Goal: Information Seeking & Learning: Learn about a topic

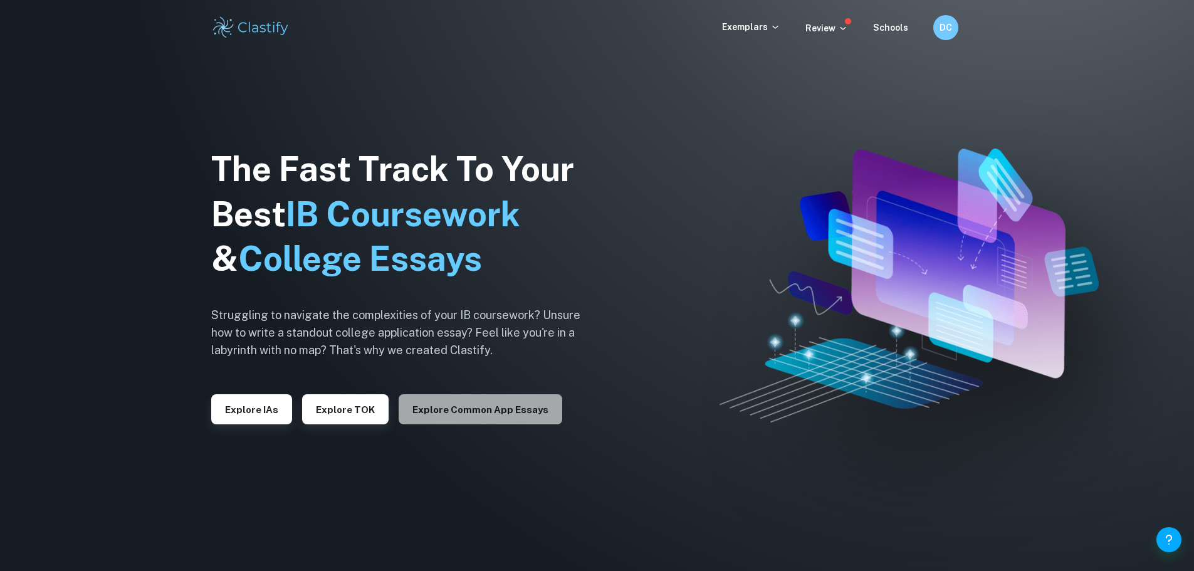
click at [532, 420] on button "Explore Common App essays" at bounding box center [481, 409] width 164 height 30
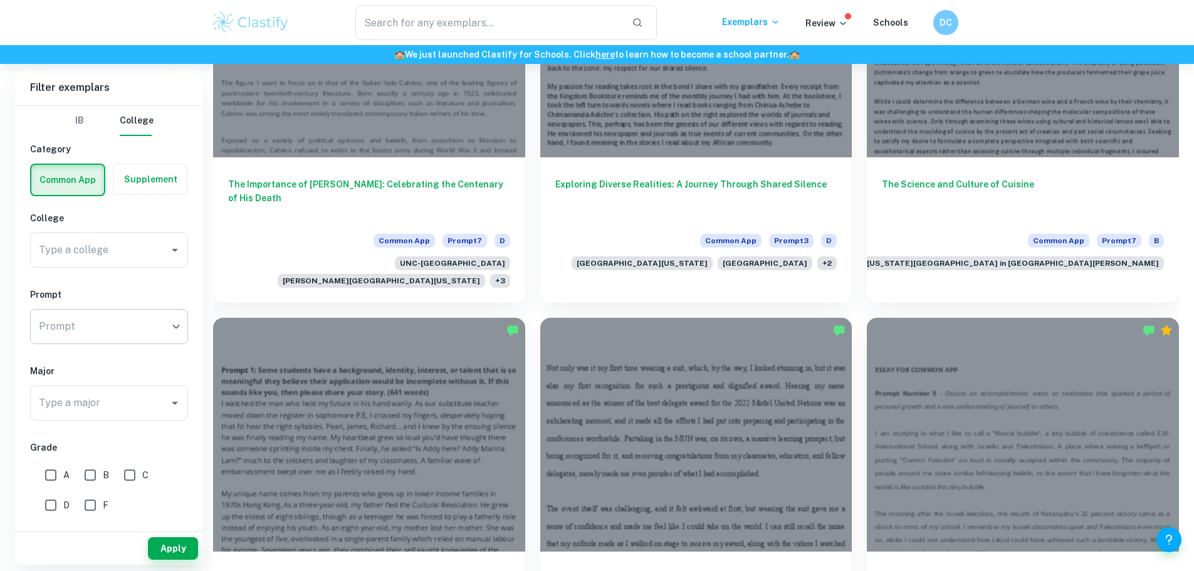
scroll to position [500, 0]
click at [88, 246] on div "Type a college Type a college" at bounding box center [109, 250] width 158 height 35
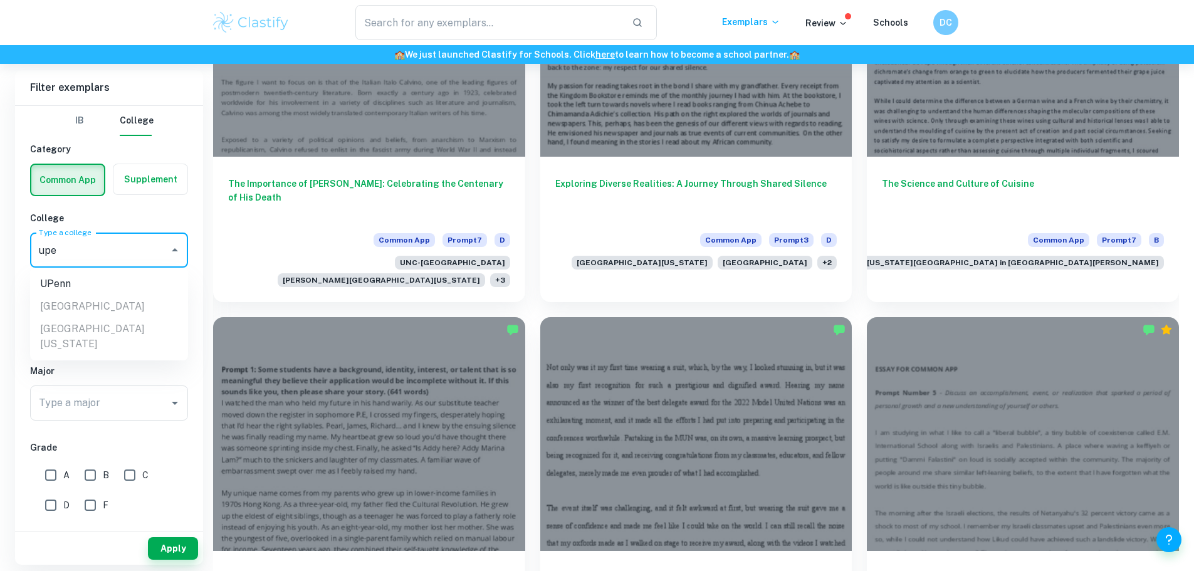
click at [107, 282] on li "UPenn" at bounding box center [109, 284] width 158 height 23
type input "UPenn"
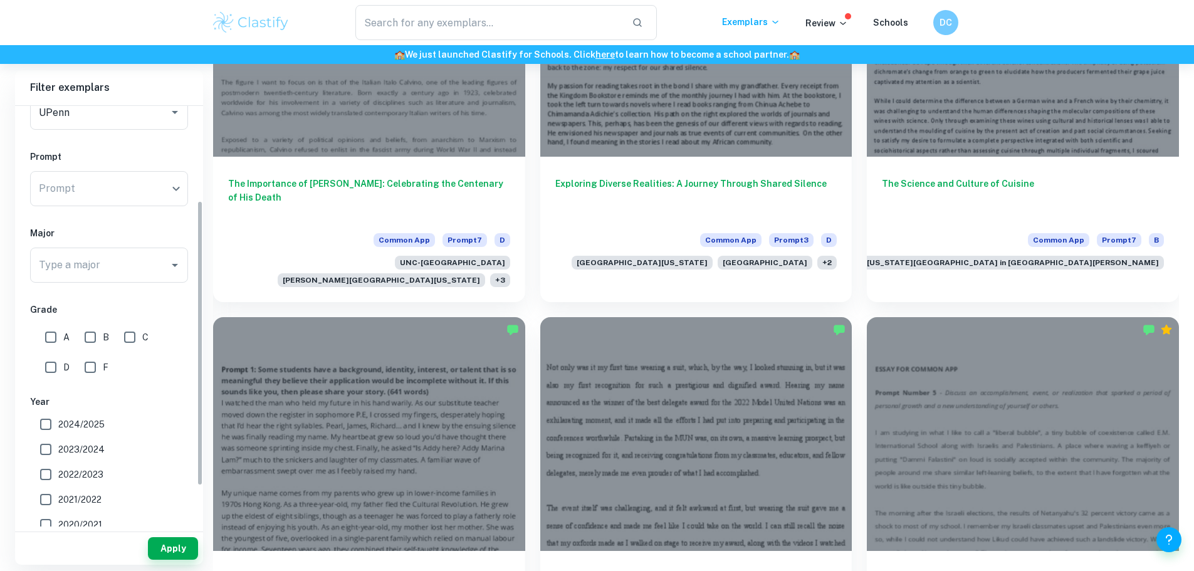
scroll to position [139, 0]
click at [74, 423] on span "2024/2025" at bounding box center [81, 423] width 46 height 14
click at [58, 423] on input "2024/2025" at bounding box center [45, 423] width 25 height 25
checkbox input "true"
click at [171, 547] on button "Apply" at bounding box center [173, 548] width 50 height 23
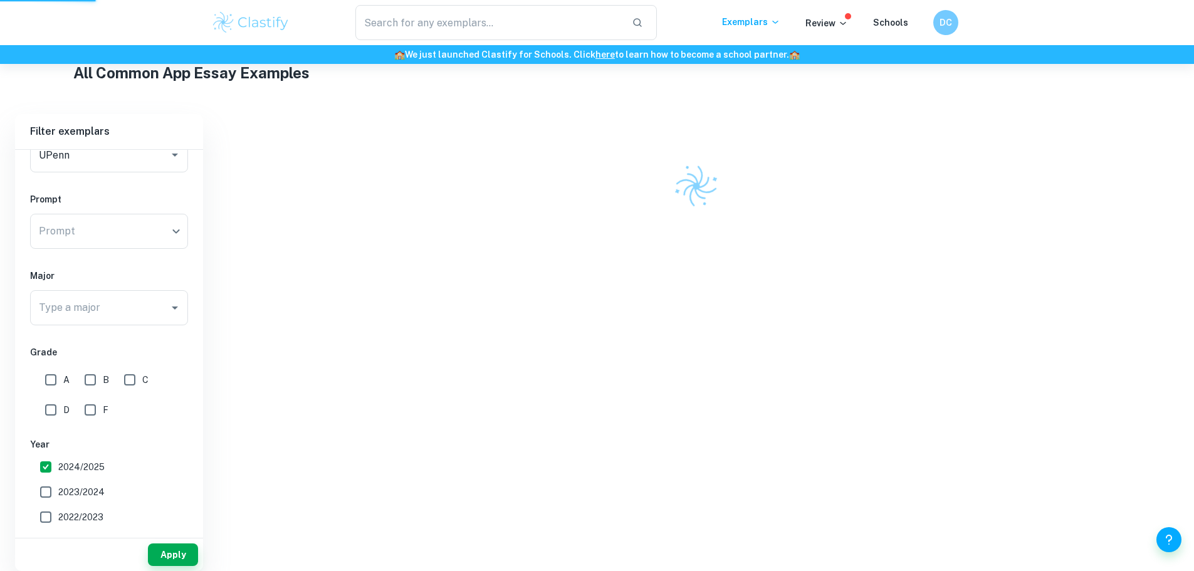
scroll to position [290, 0]
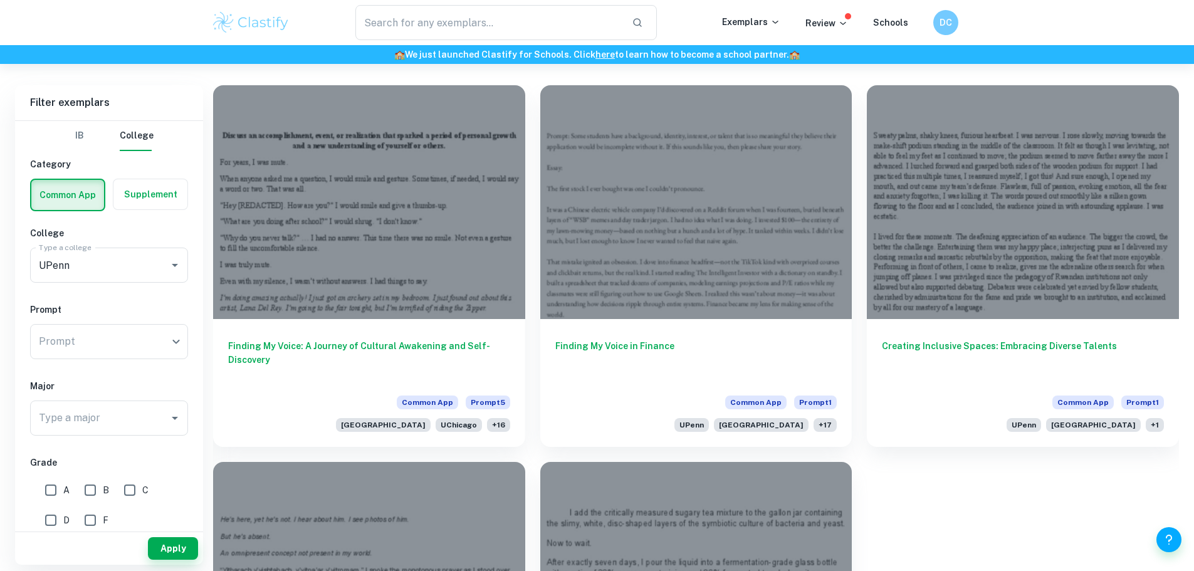
click at [149, 199] on label "button" at bounding box center [150, 194] width 74 height 30
click at [0, 0] on input "radio" at bounding box center [0, 0] width 0 height 0
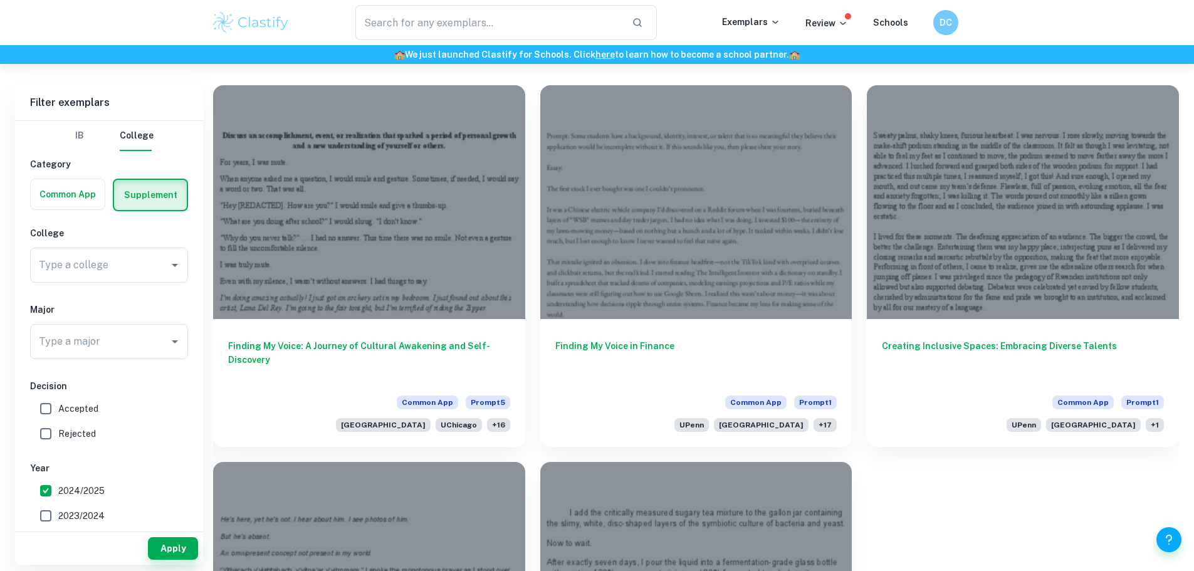
click at [47, 412] on input "Accepted" at bounding box center [45, 408] width 25 height 25
checkbox input "true"
click at [178, 549] on button "Apply" at bounding box center [173, 548] width 50 height 23
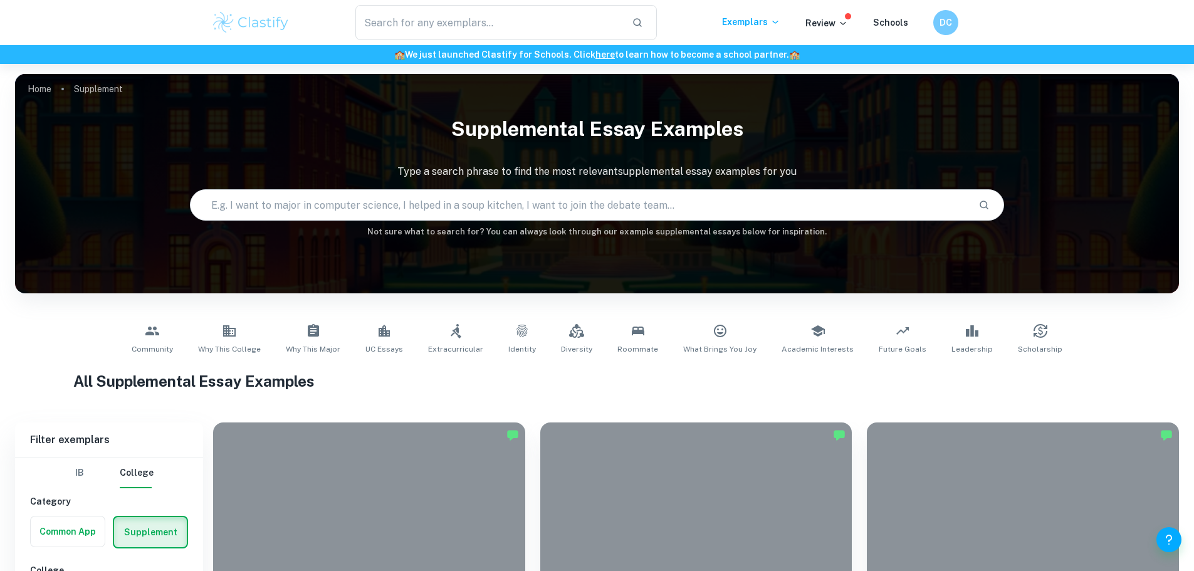
scroll to position [313, 0]
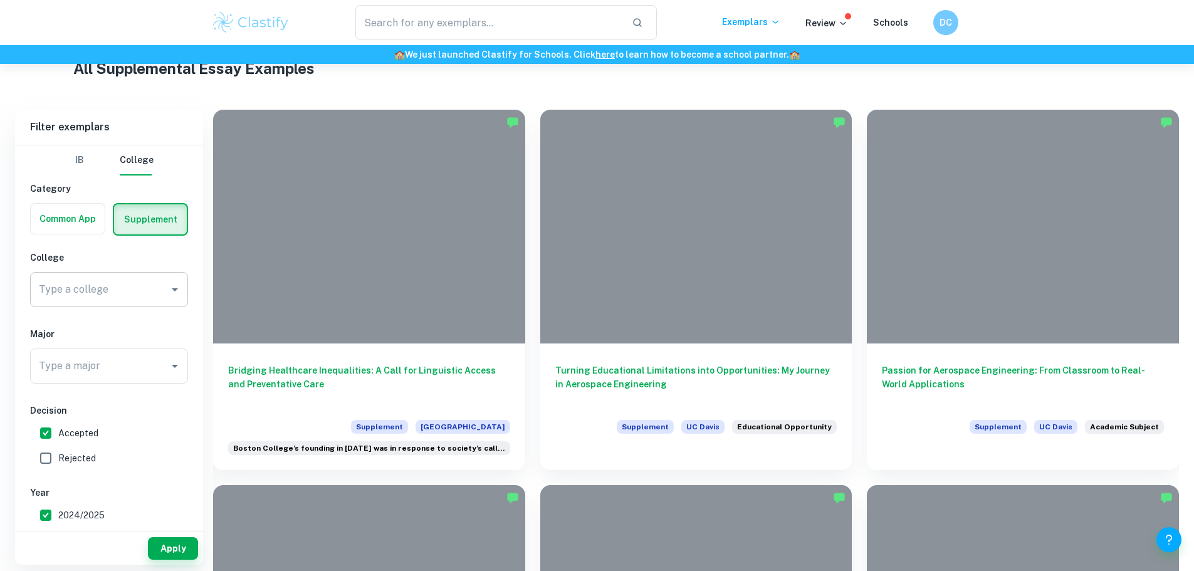
click at [108, 286] on input "Type a college" at bounding box center [100, 290] width 128 height 24
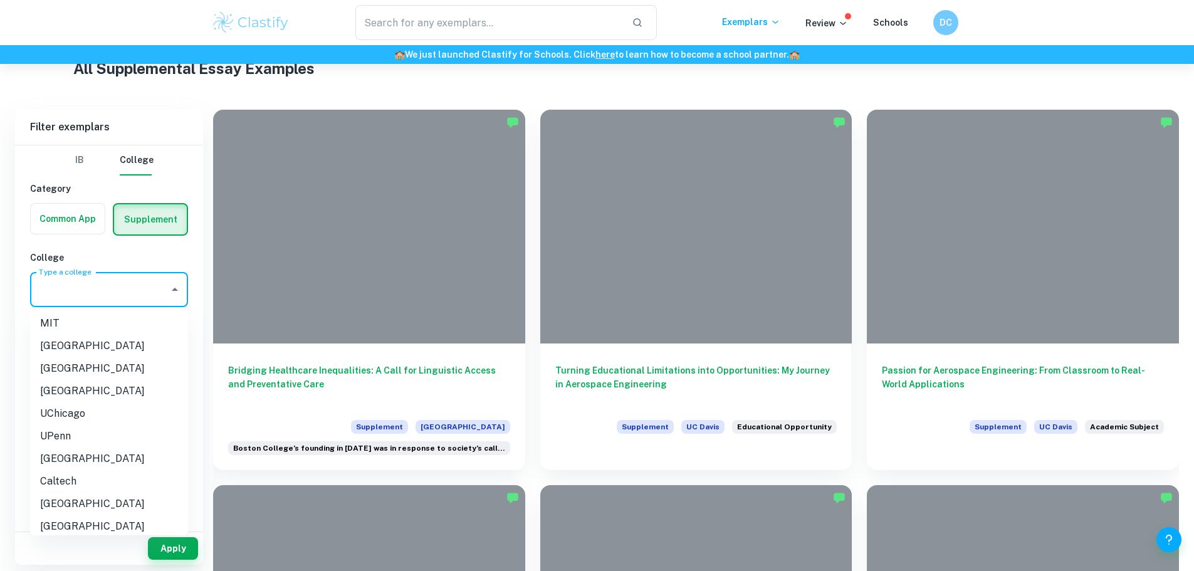
click at [121, 268] on div "College Type a college Type a college" at bounding box center [109, 281] width 158 height 61
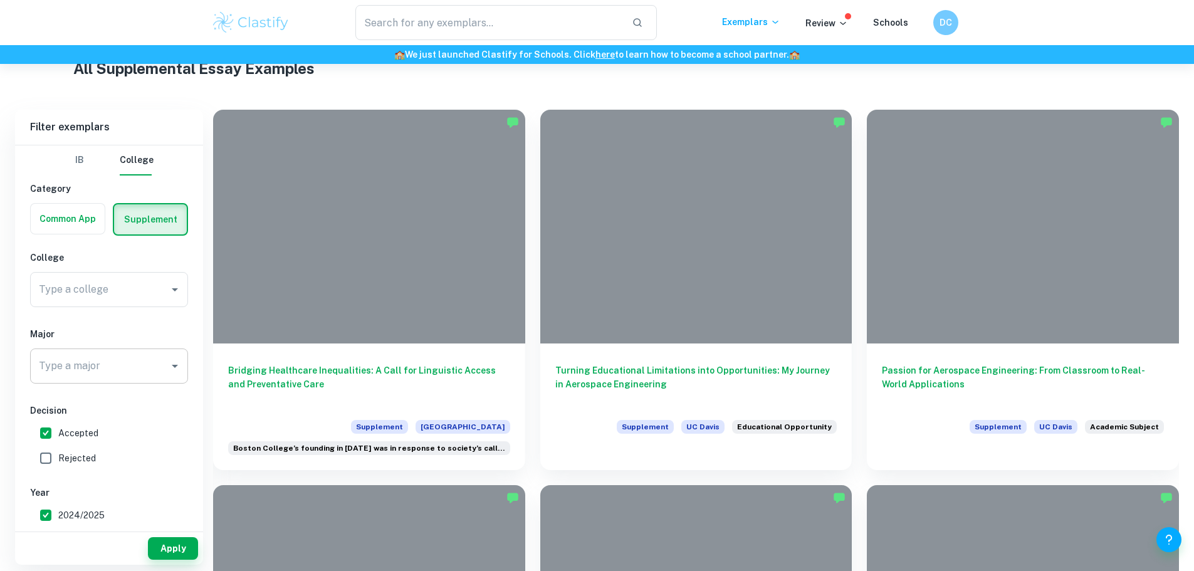
click at [123, 380] on div "Type a major" at bounding box center [109, 366] width 158 height 35
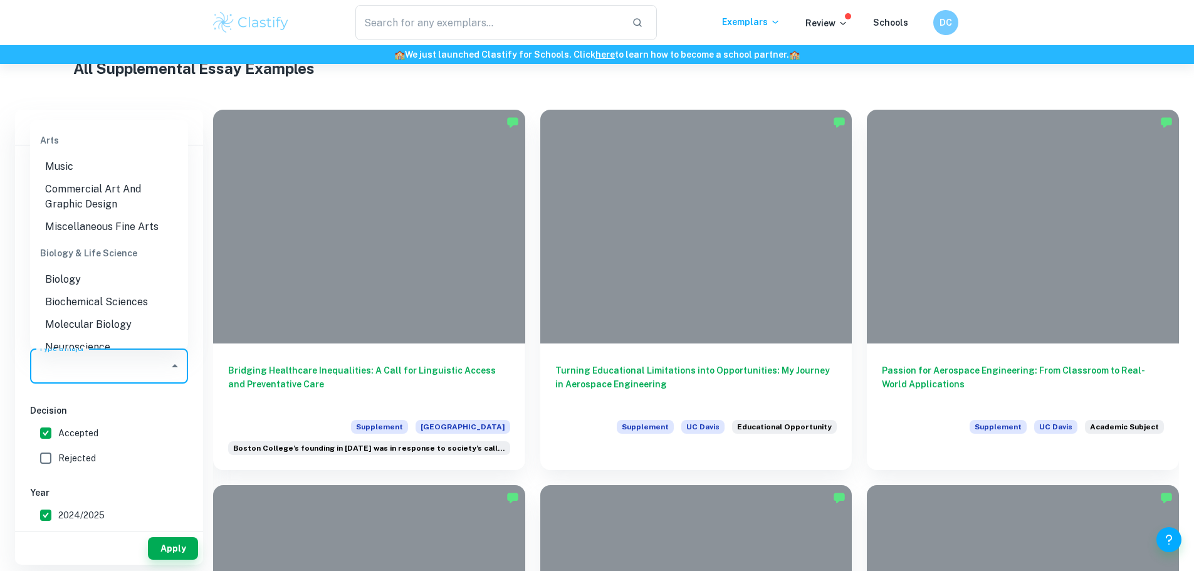
click at [146, 416] on h6 "Decision" at bounding box center [109, 411] width 158 height 14
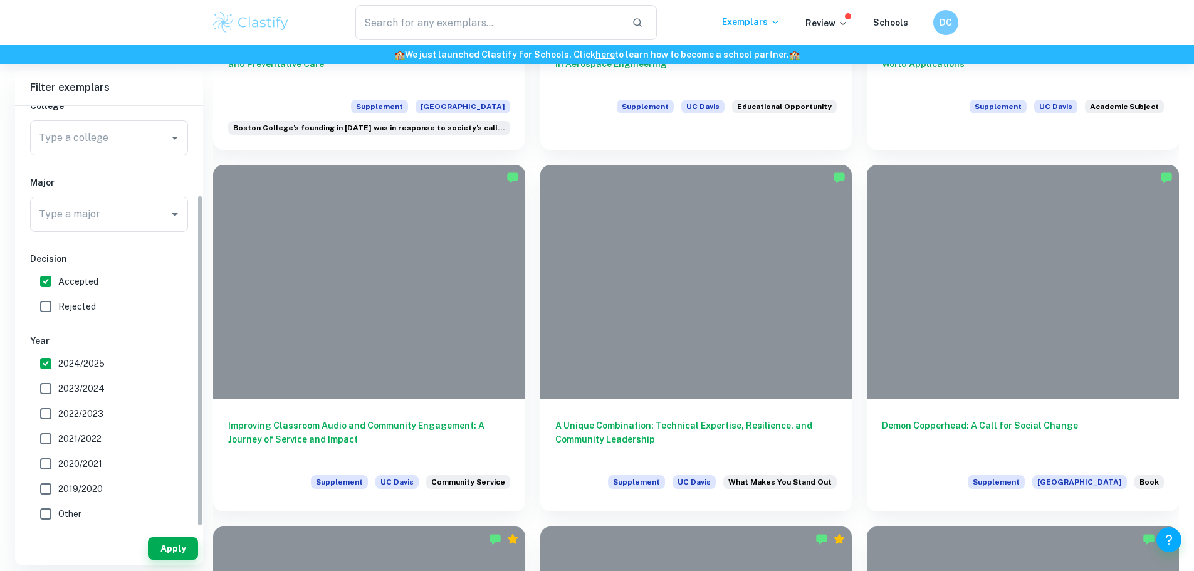
scroll to position [0, 0]
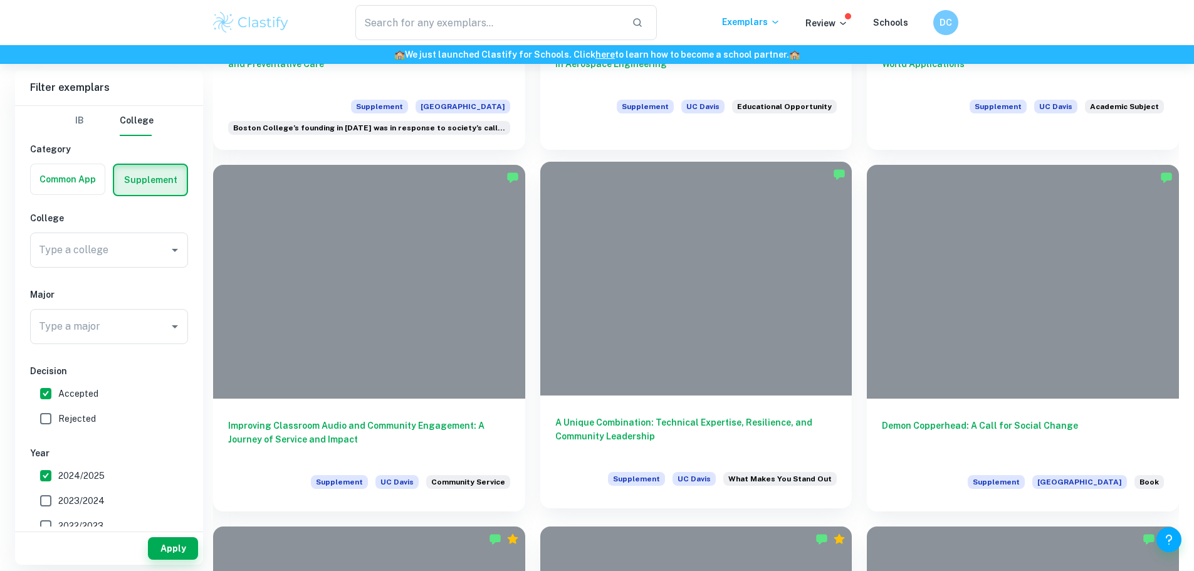
click at [555, 416] on h6 "A Unique Combination: Technical Expertise, Resilience, and Community Leadership" at bounding box center [696, 436] width 282 height 41
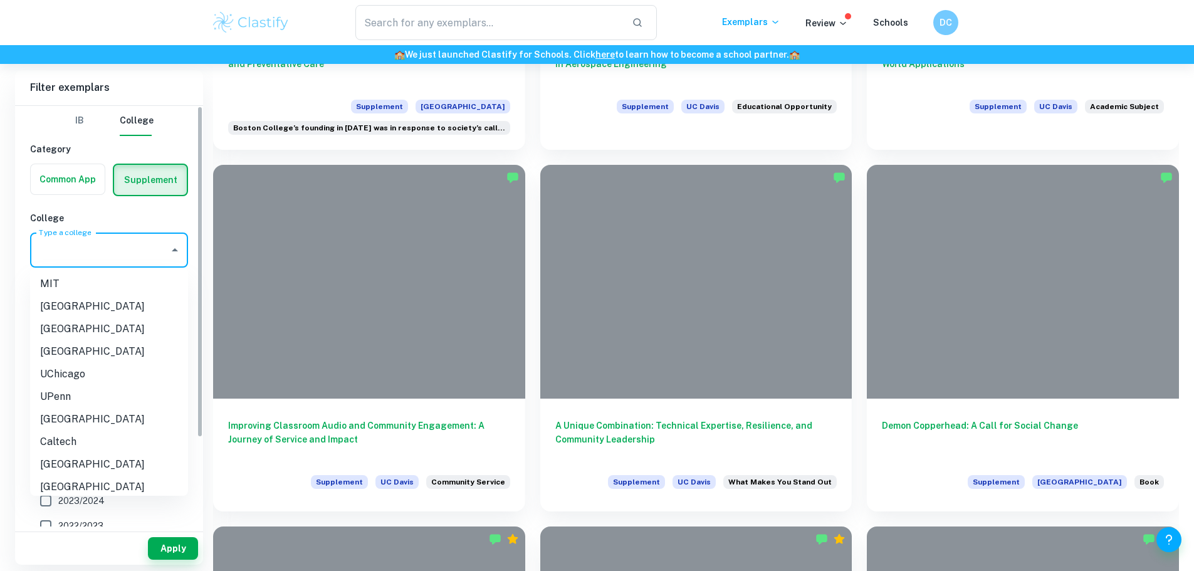
click at [153, 256] on input "Type a college" at bounding box center [100, 250] width 128 height 24
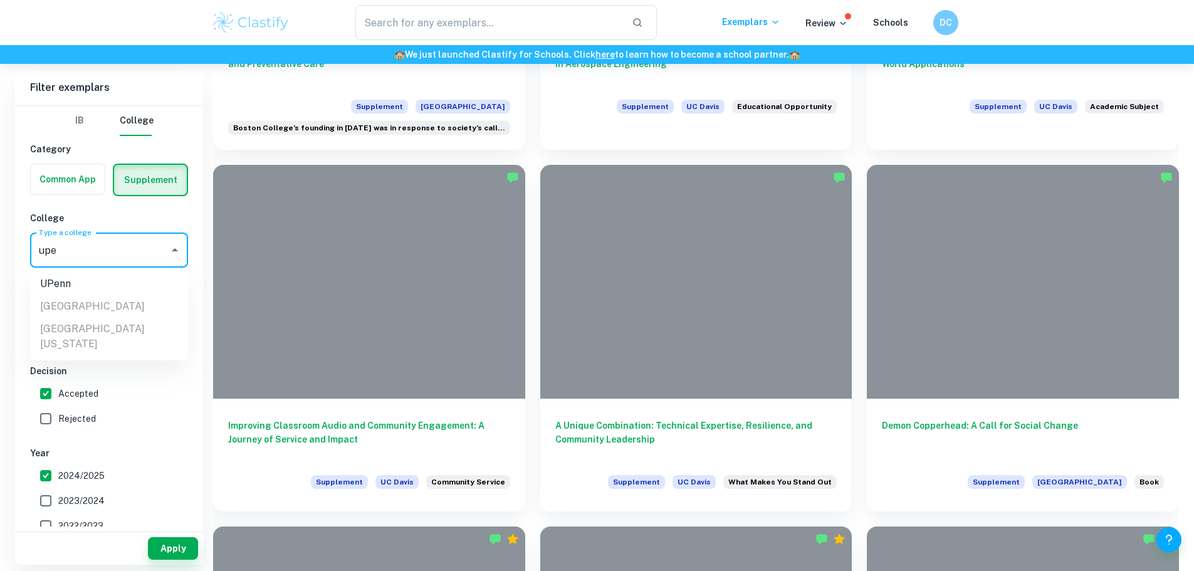
click at [94, 282] on li "UPenn" at bounding box center [109, 284] width 158 height 23
type input "UPenn"
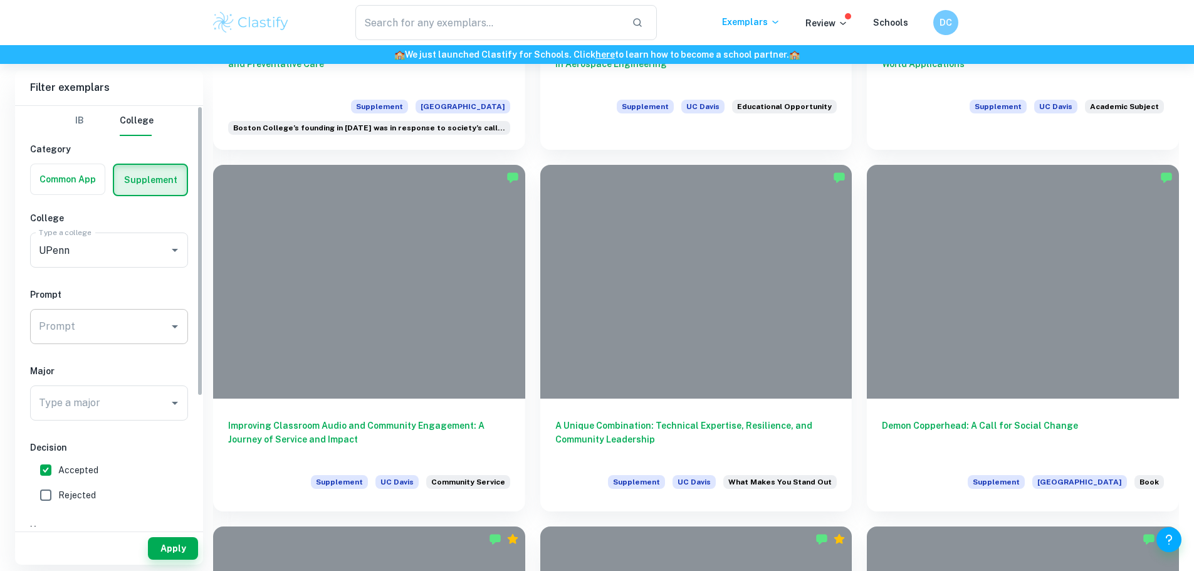
click at [132, 342] on div "Prompt" at bounding box center [109, 326] width 158 height 35
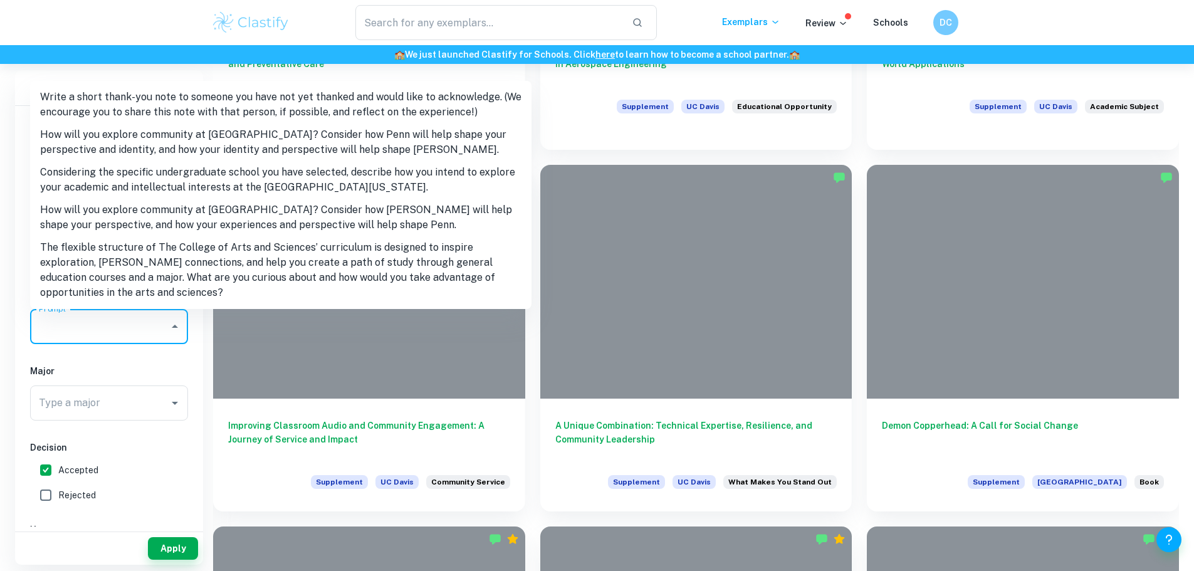
click at [216, 110] on li "Write a short thank-you note to someone you have not yet thanked and would like…" at bounding box center [281, 105] width 502 height 38
type input "Write a short thank-you note to someone you have not yet thanked and would like…"
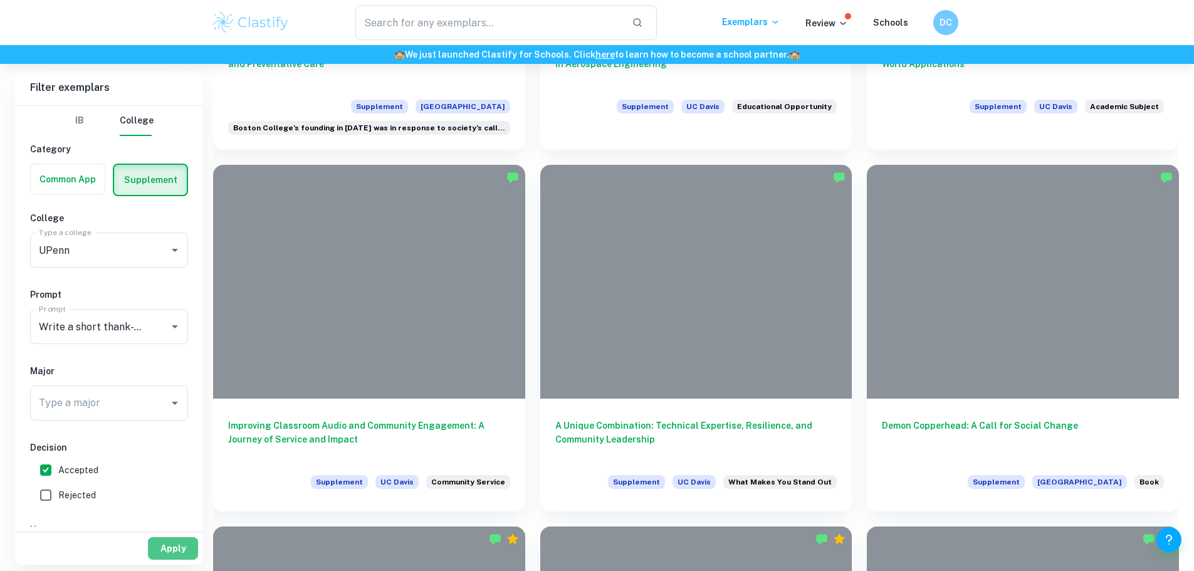
click at [182, 538] on button "Apply" at bounding box center [173, 548] width 50 height 23
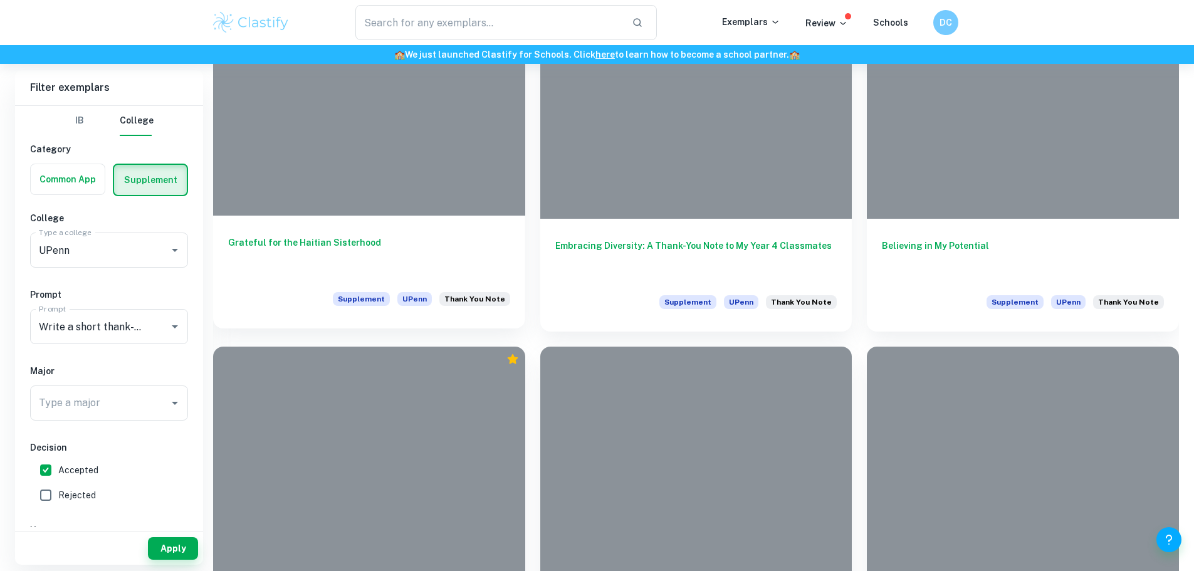
click at [318, 236] on h6 "Grateful for the Haitian Sisterhood" at bounding box center [369, 256] width 282 height 41
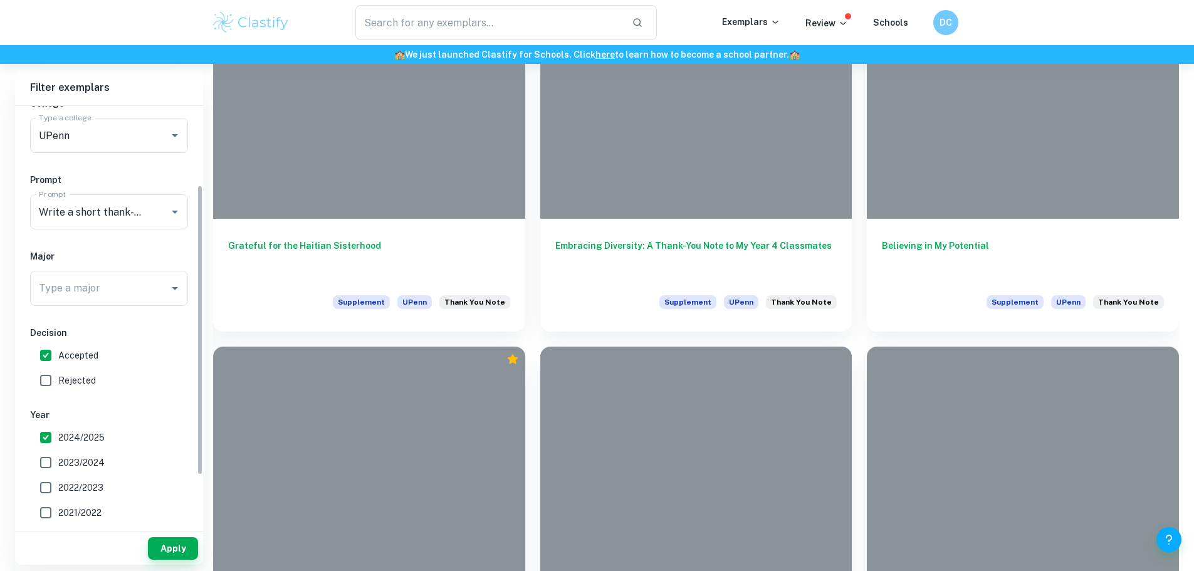
scroll to position [115, 0]
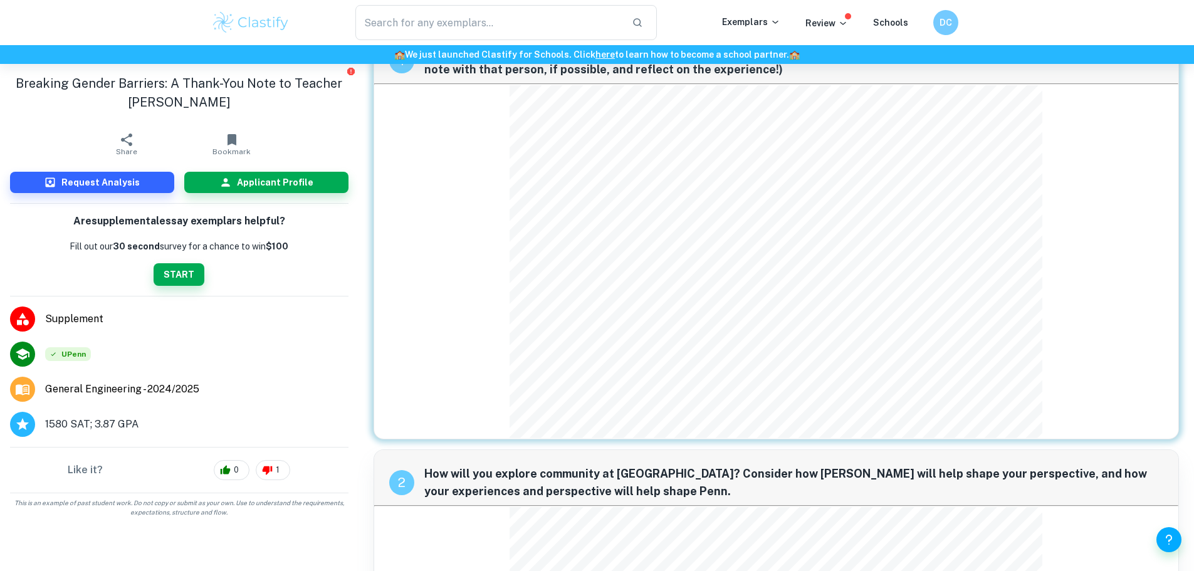
scroll to position [52, 0]
click at [87, 419] on span "1580 SAT; 3.87 GPA" at bounding box center [91, 424] width 93 height 15
click at [20, 429] on icon at bounding box center [22, 424] width 15 height 15
click at [63, 424] on span "1580 SAT; 3.87 GPA" at bounding box center [91, 424] width 93 height 15
click at [225, 193] on div "Request Analysis Applicant Profile" at bounding box center [179, 182] width 359 height 41
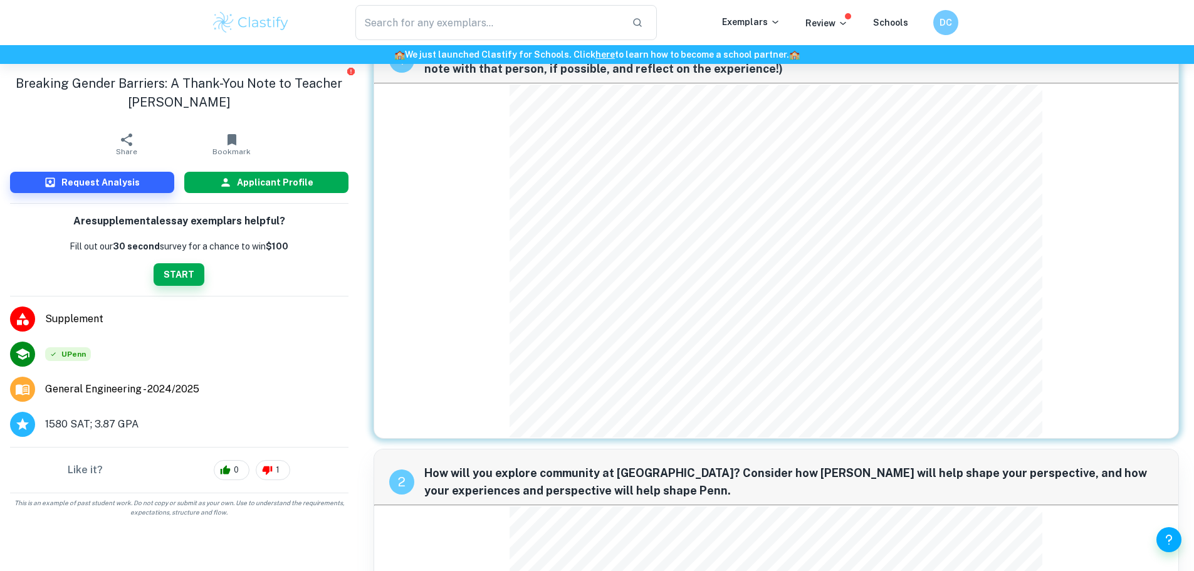
click at [223, 186] on icon "button" at bounding box center [225, 182] width 13 height 13
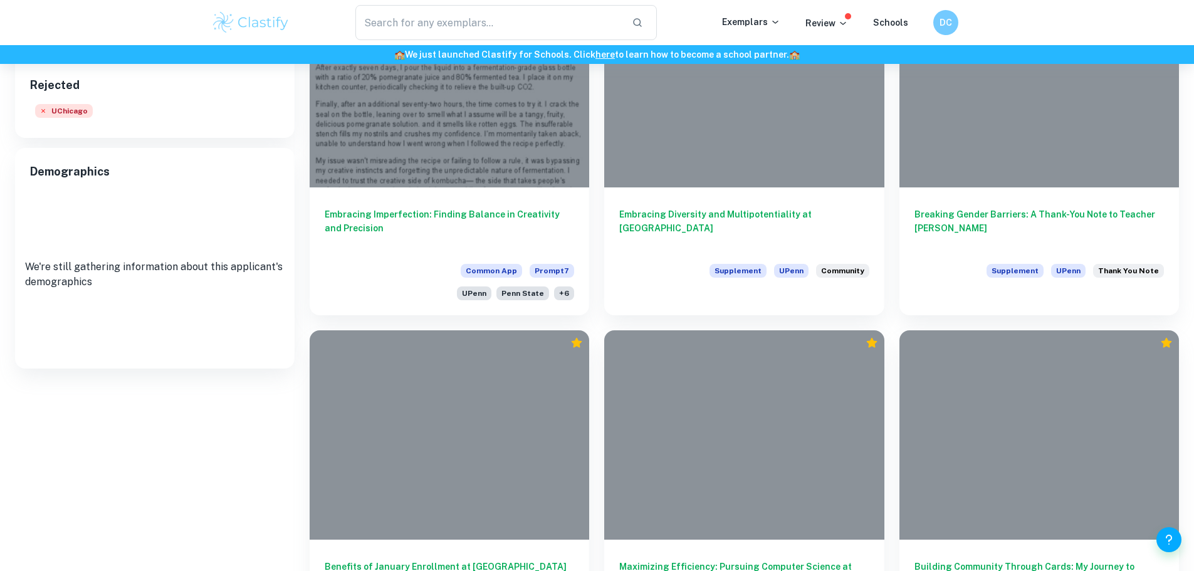
scroll to position [314, 0]
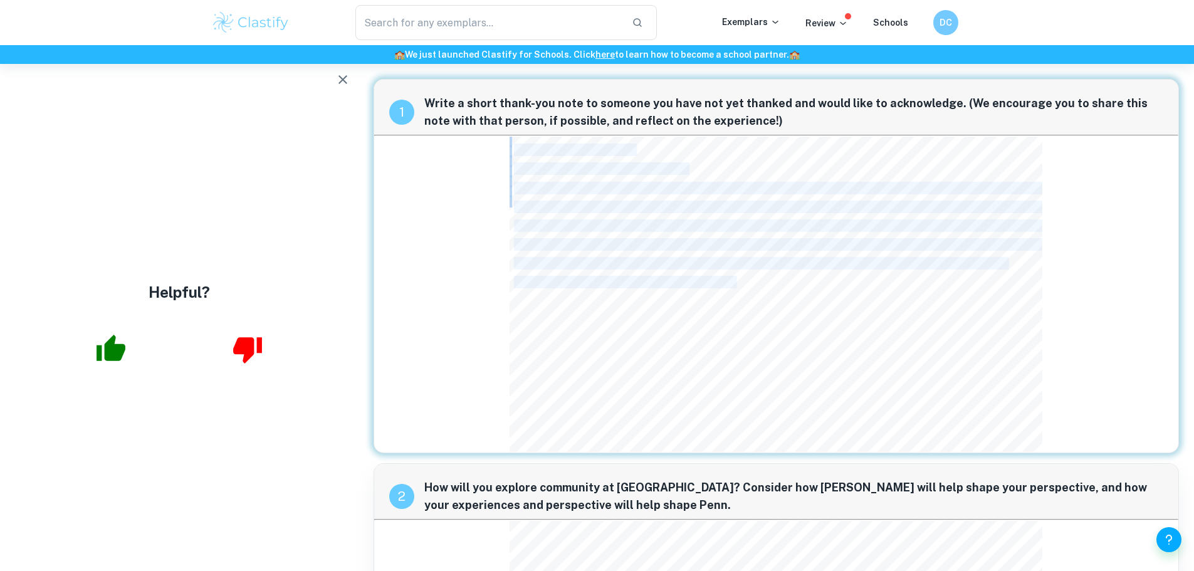
drag, startPoint x: 517, startPoint y: 154, endPoint x: 767, endPoint y: 231, distance: 262.0
click at [767, 231] on div "Dear Year 4 classmates, Thank you for bullying my religion. Your mockery plante…" at bounding box center [776, 294] width 533 height 315
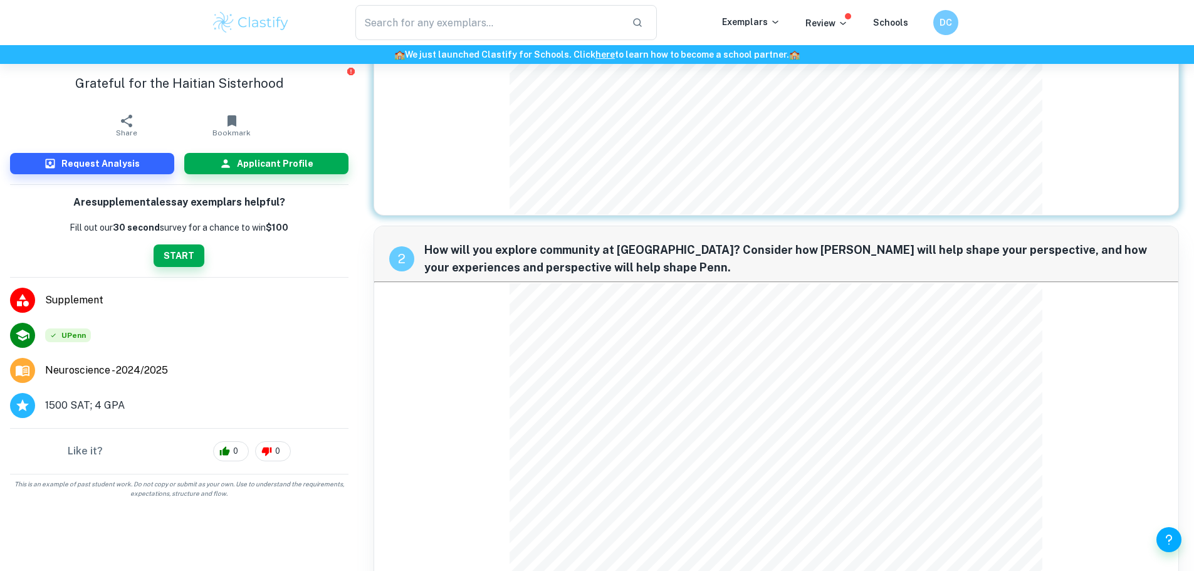
scroll to position [343, 0]
